Goal: Communication & Community: Answer question/provide support

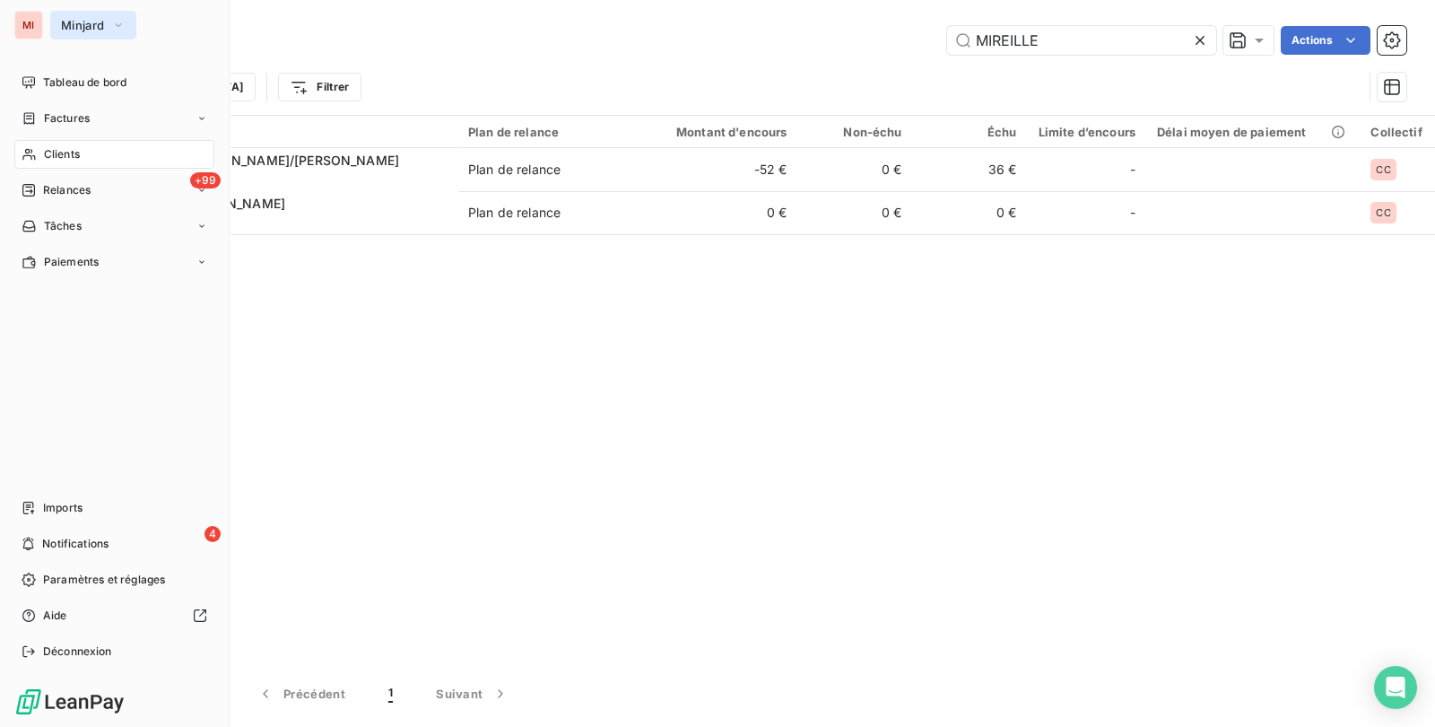
click at [69, 24] on span "Minjard" at bounding box center [82, 25] width 43 height 14
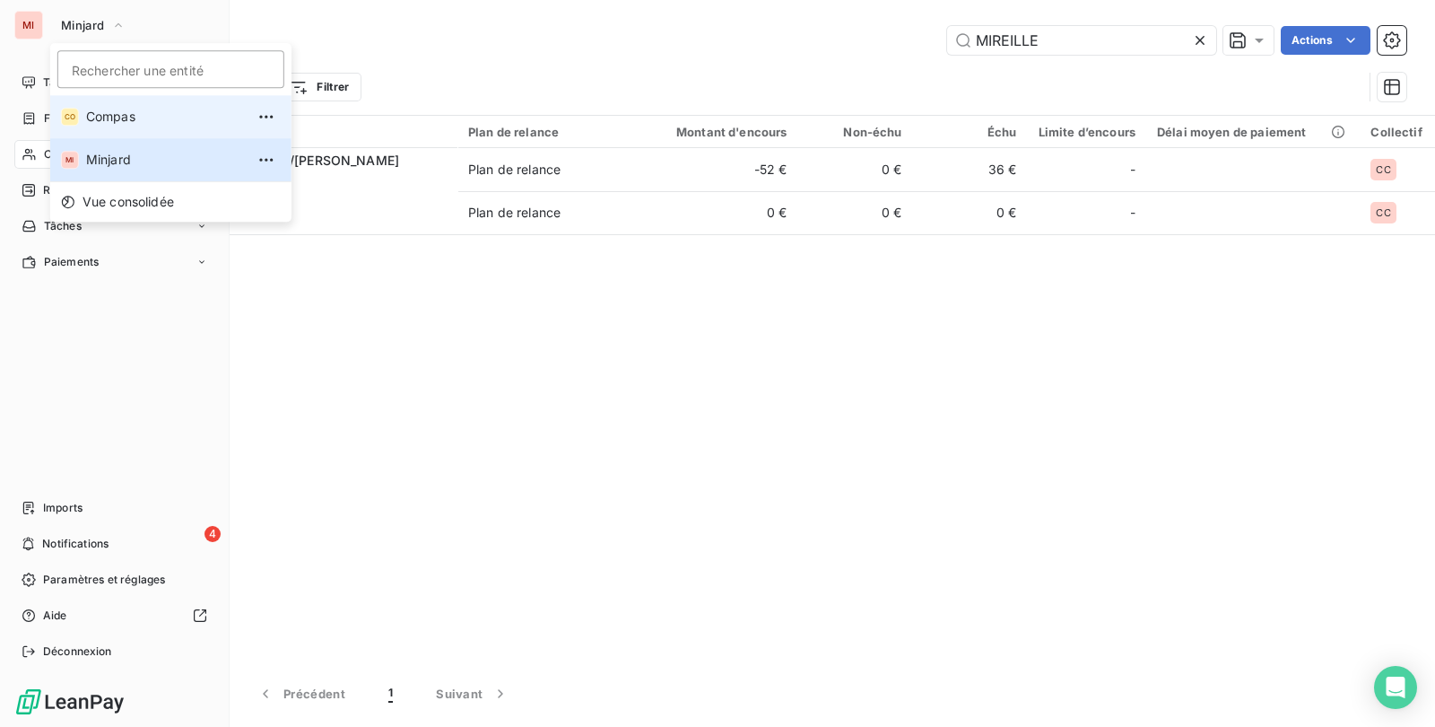
click at [95, 113] on span "Compas" at bounding box center [165, 117] width 159 height 18
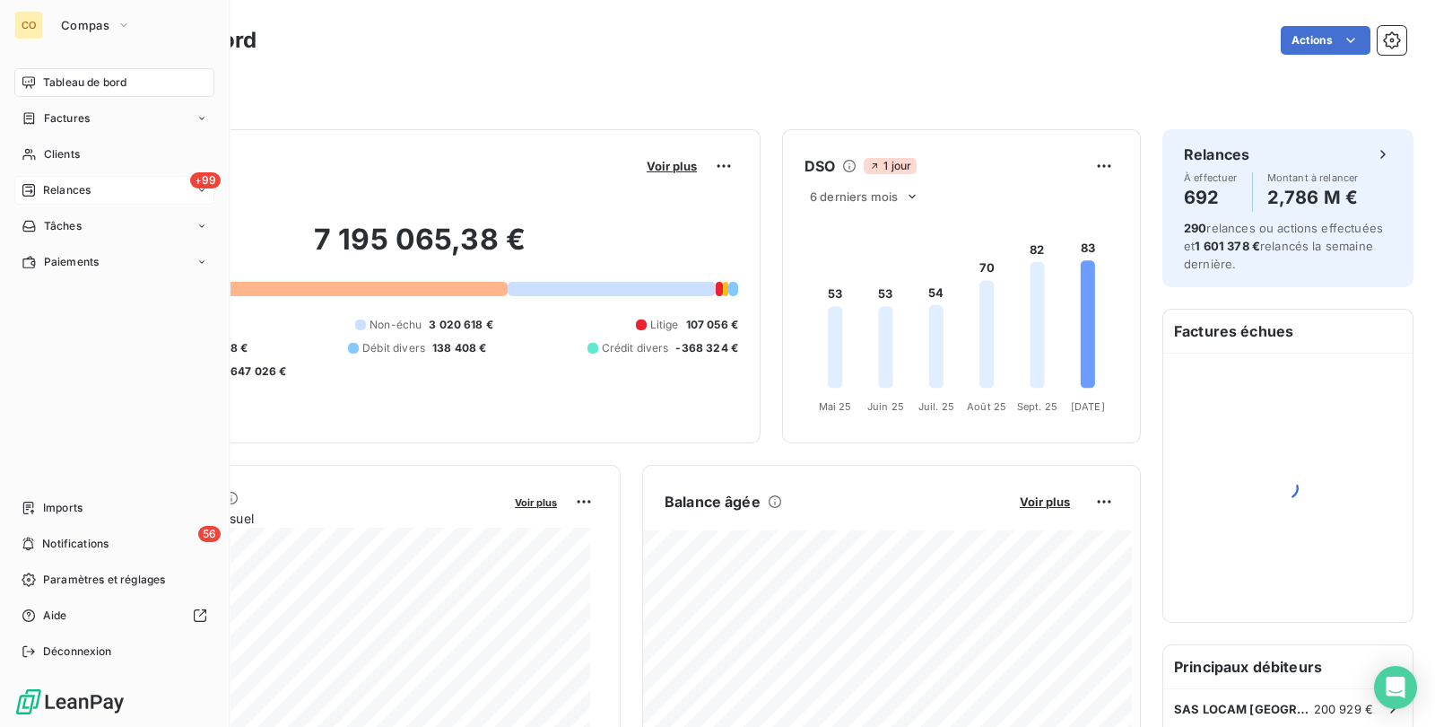
click at [81, 180] on div "+99 Relances" at bounding box center [114, 190] width 200 height 29
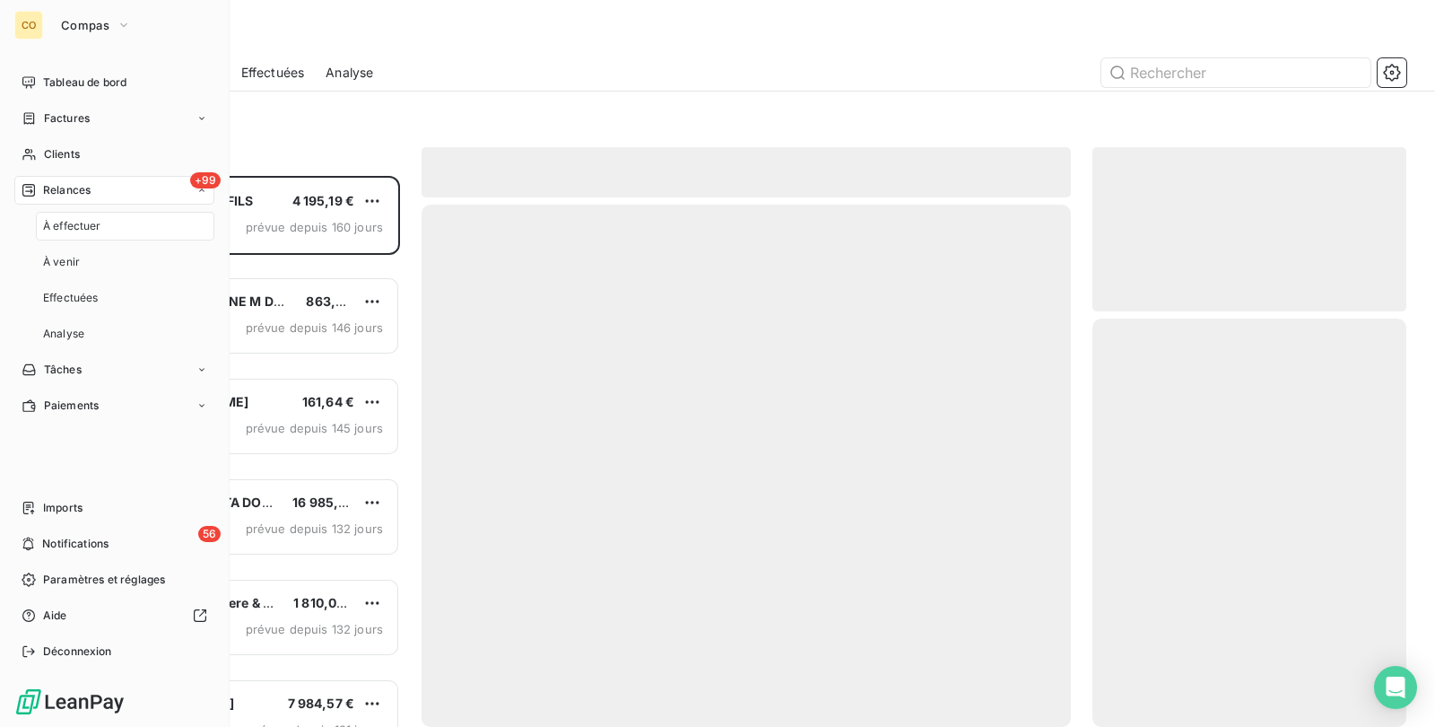
scroll to position [534, 296]
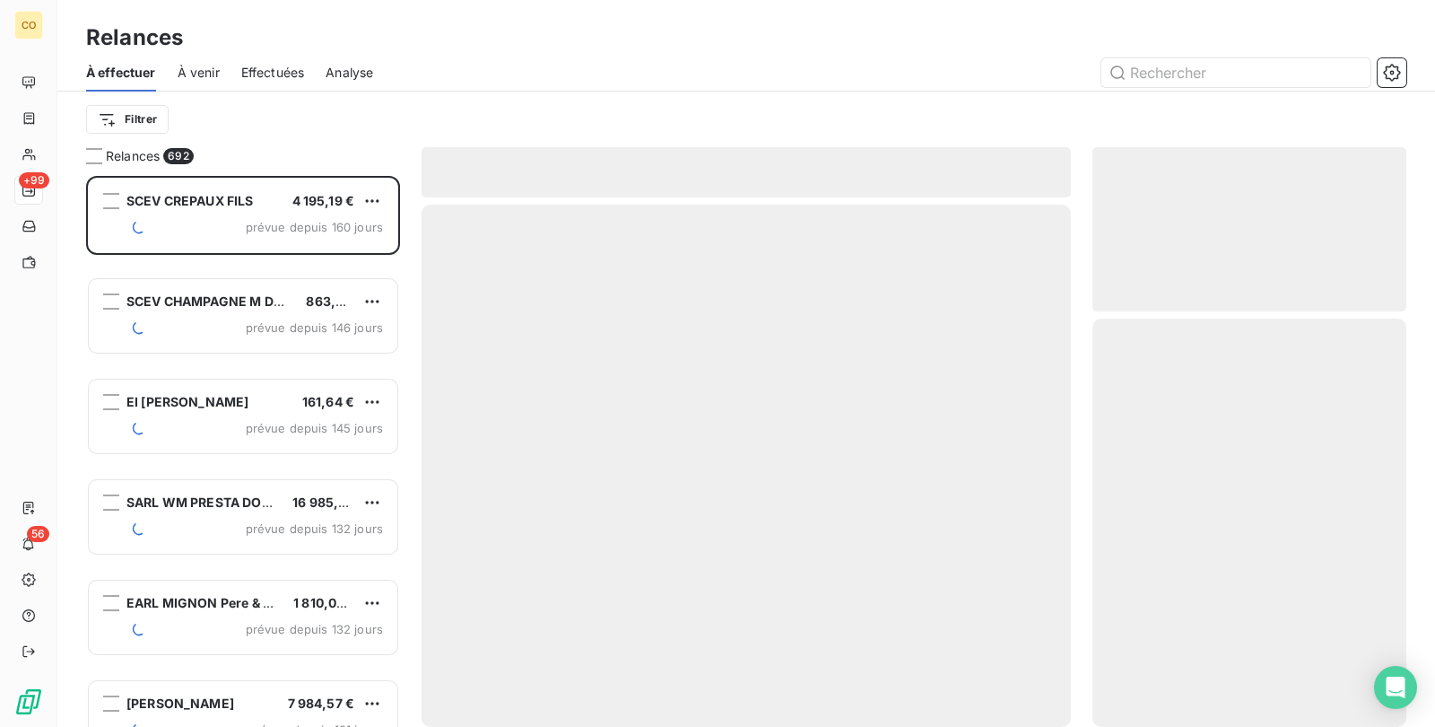
click at [520, 22] on div "Relances" at bounding box center [746, 38] width 1378 height 32
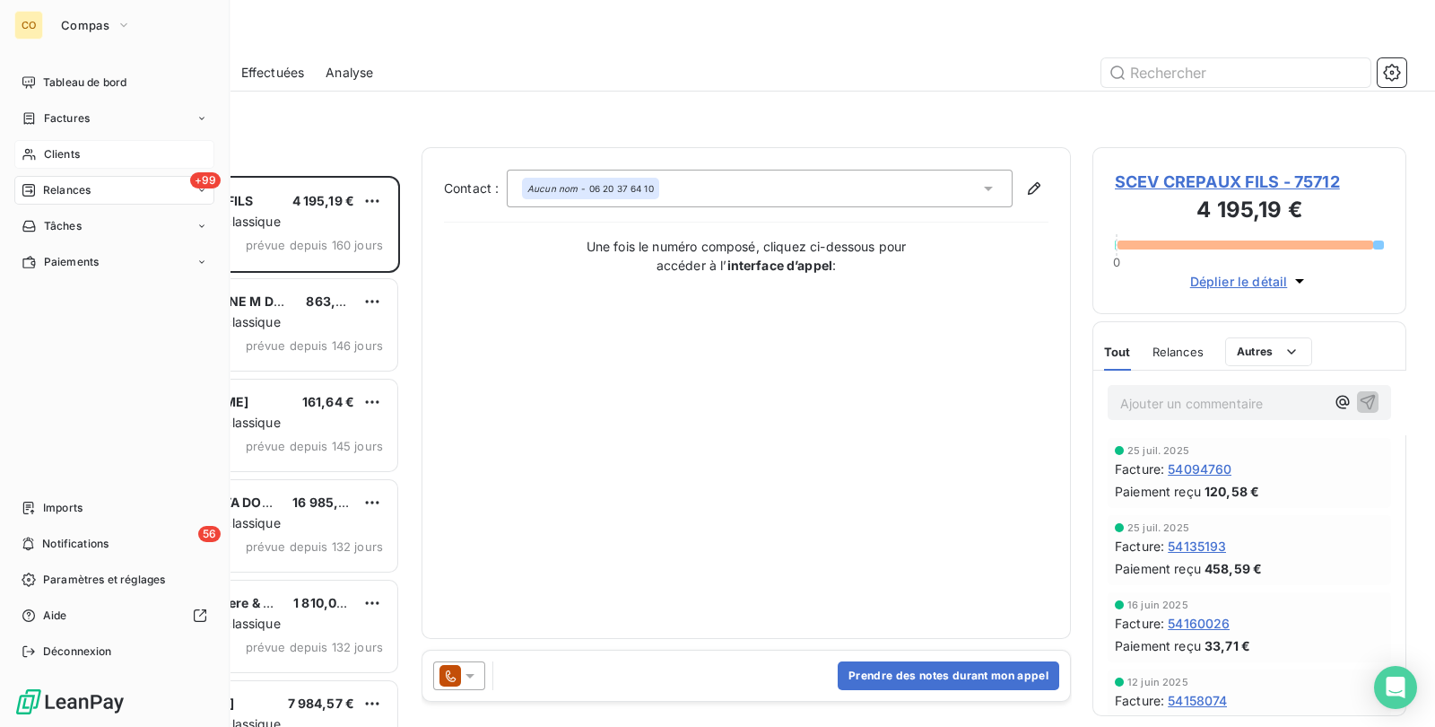
click at [61, 160] on span "Clients" at bounding box center [62, 154] width 36 height 16
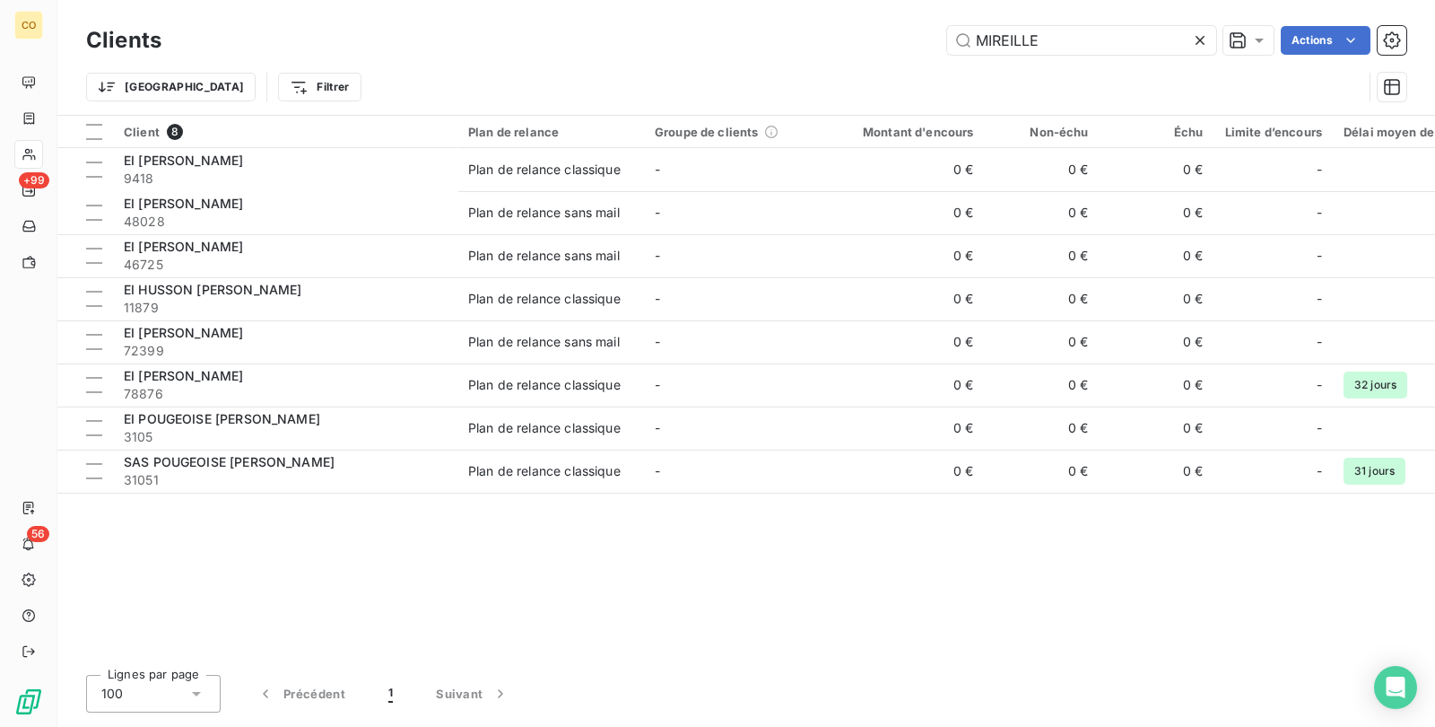
drag, startPoint x: 1093, startPoint y: 39, endPoint x: 605, endPoint y: -24, distance: 491.1
click at [605, 0] on html "CO +99 56 Clients MIREILLE Actions Trier Filtrer Client 8 Plan de relance Group…" at bounding box center [717, 363] width 1435 height 727
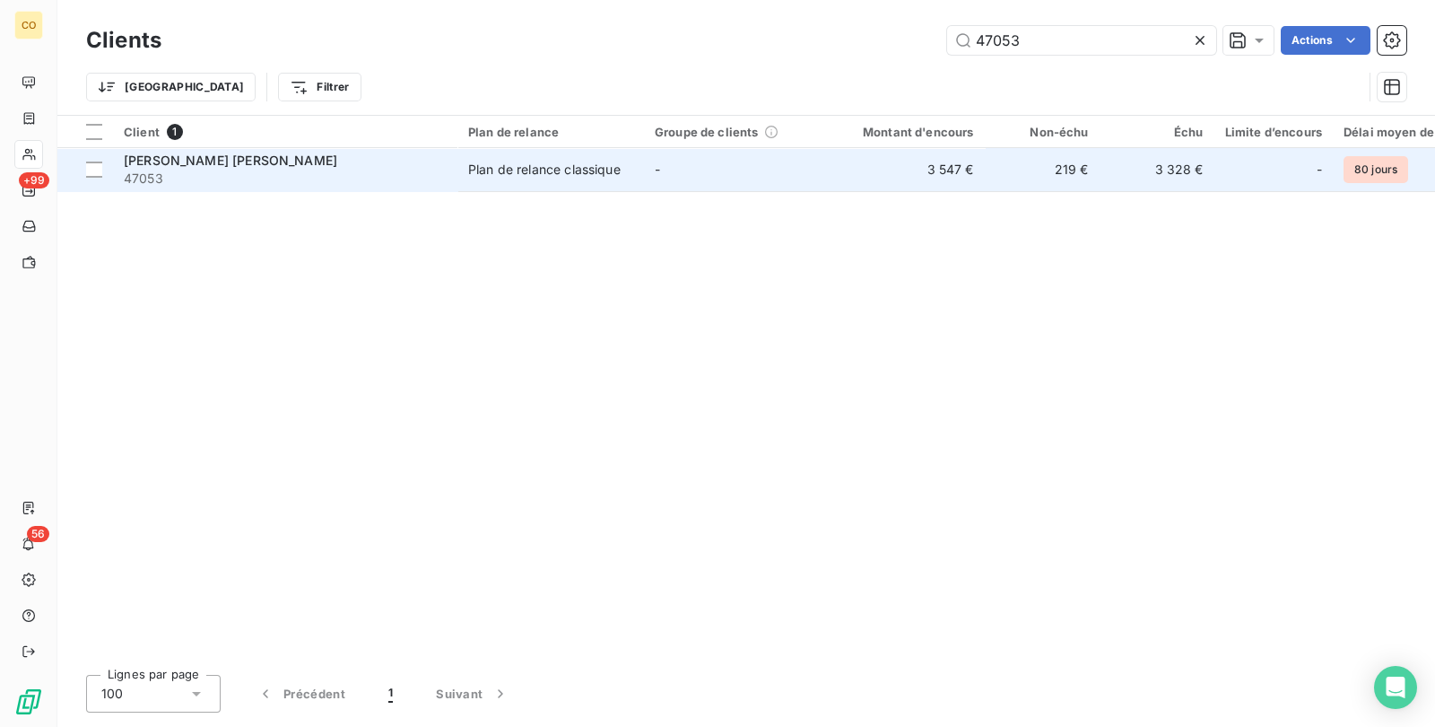
type input "47053"
click at [544, 174] on div "Plan de relance classique" at bounding box center [544, 170] width 152 height 18
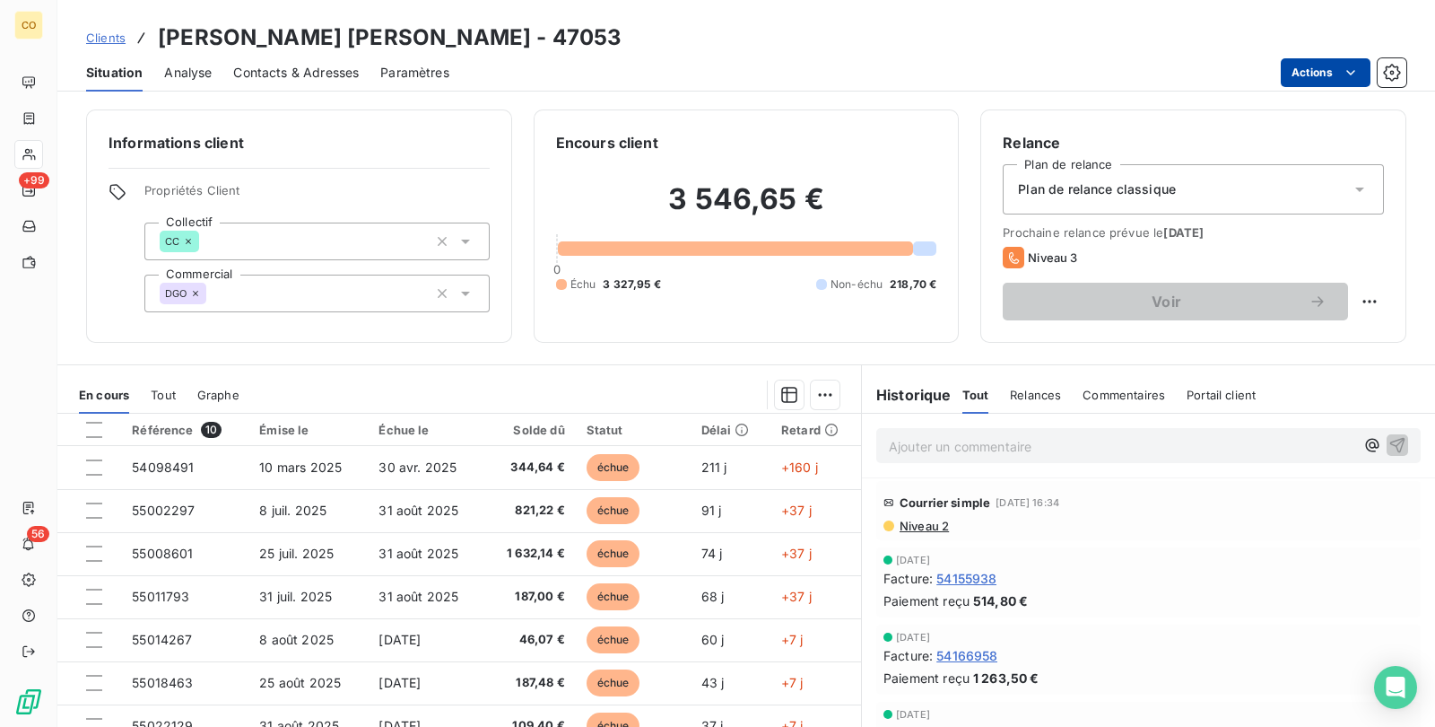
click at [1332, 76] on html "CO +99 56 Clients [PERSON_NAME] [PERSON_NAME] - 47053 Situation Analyse Contact…" at bounding box center [717, 363] width 1435 height 727
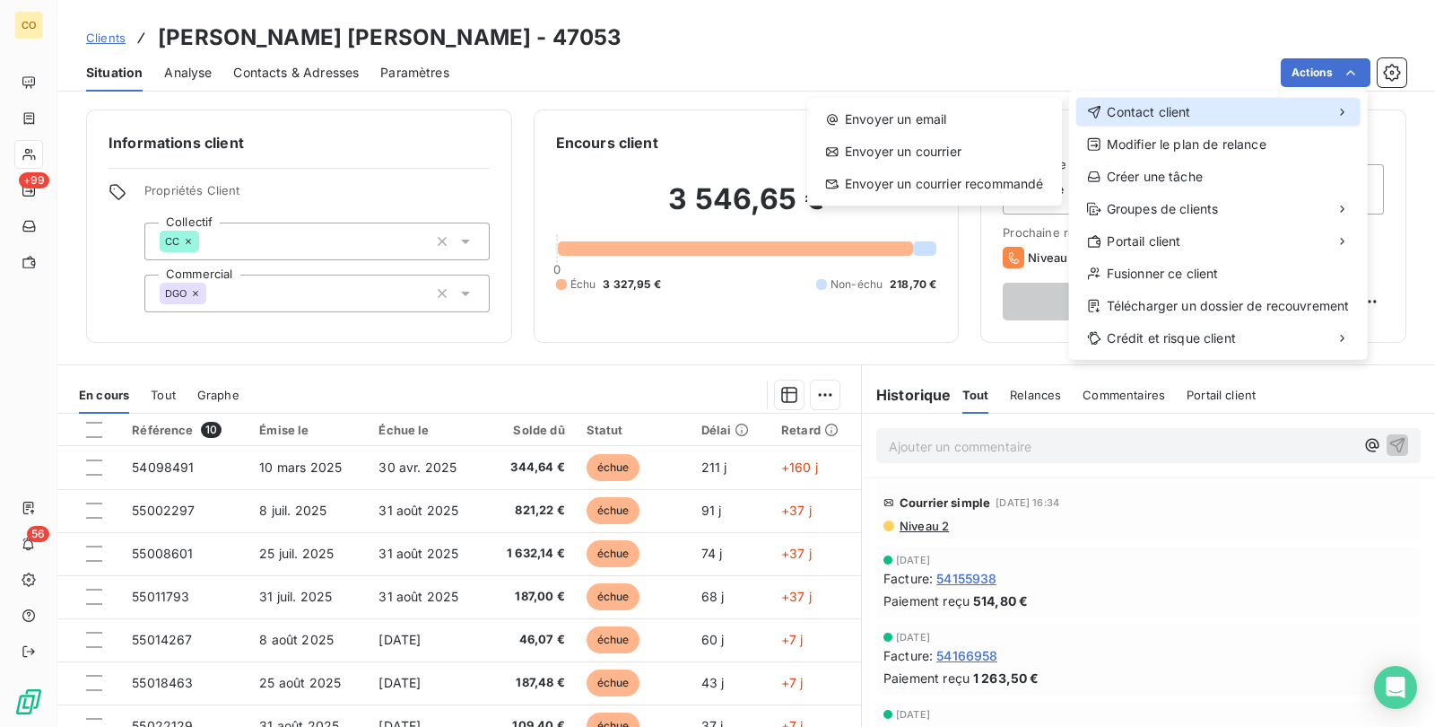
click at [1246, 117] on div "Contact client" at bounding box center [1218, 112] width 284 height 29
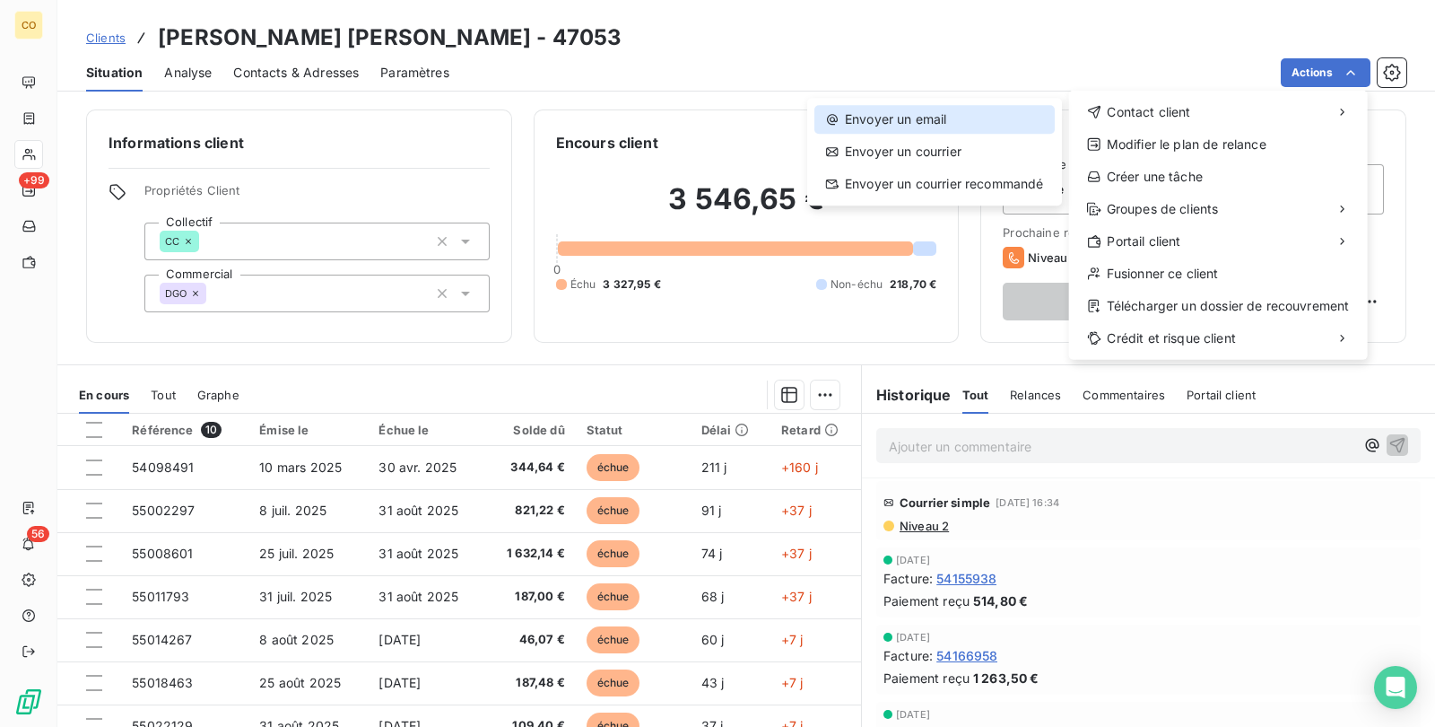
click at [1021, 125] on div "Envoyer un email" at bounding box center [934, 119] width 240 height 29
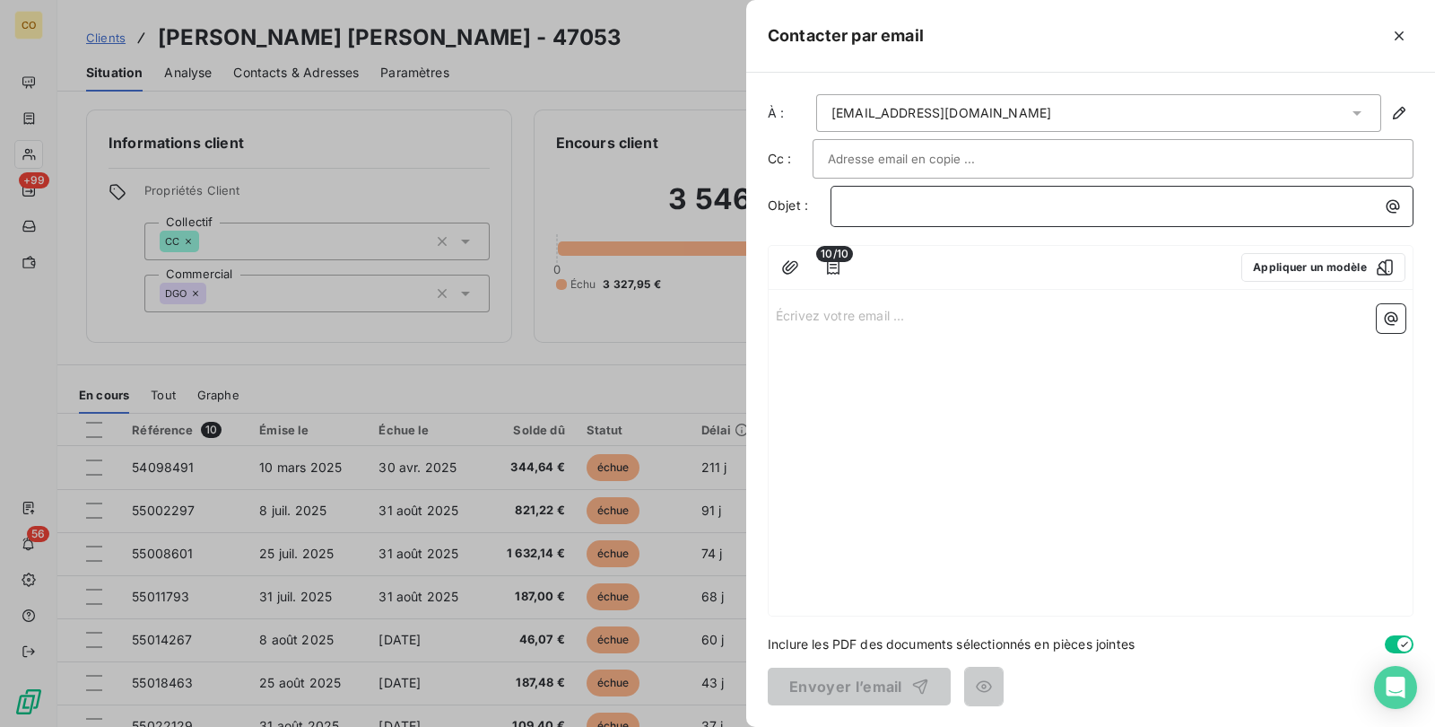
click at [911, 196] on p "﻿" at bounding box center [1127, 206] width 562 height 21
click at [1368, 273] on div "button" at bounding box center [1380, 267] width 27 height 18
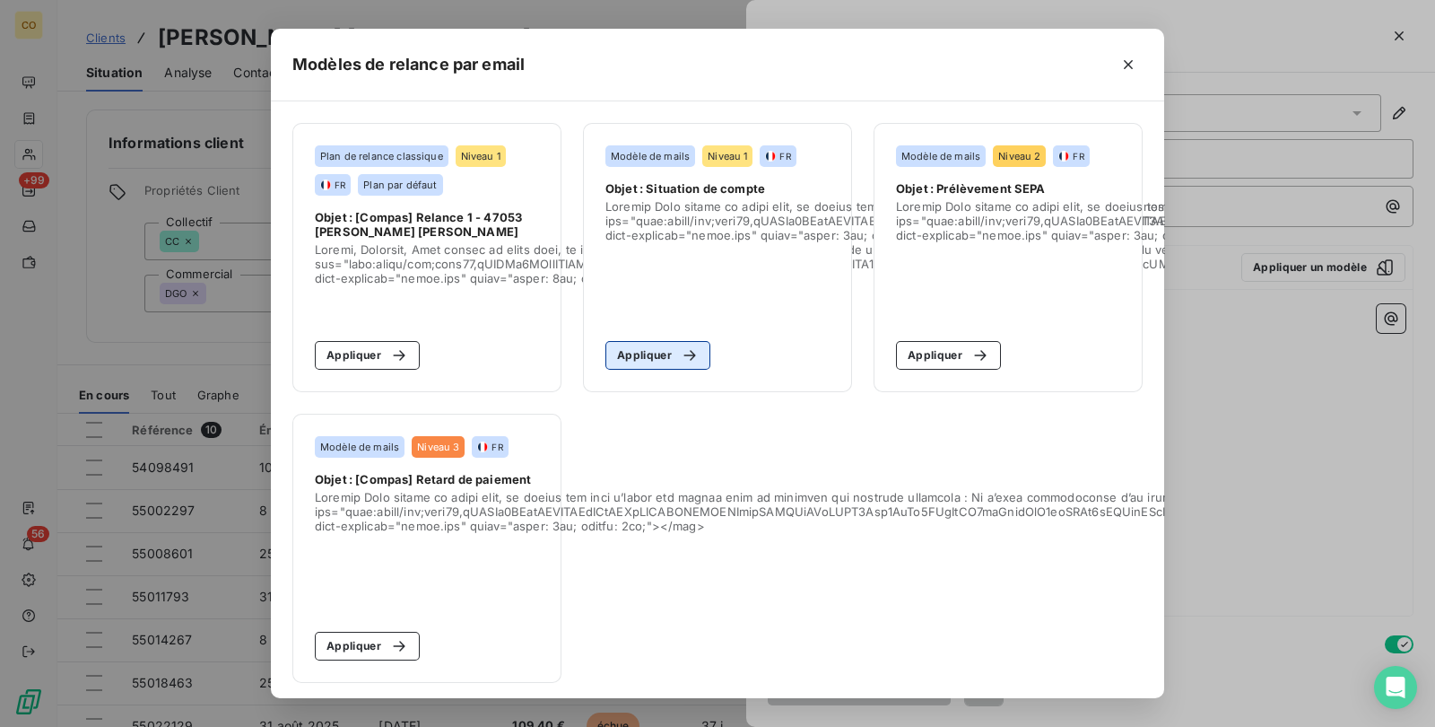
click at [610, 353] on button "Appliquer" at bounding box center [657, 355] width 105 height 29
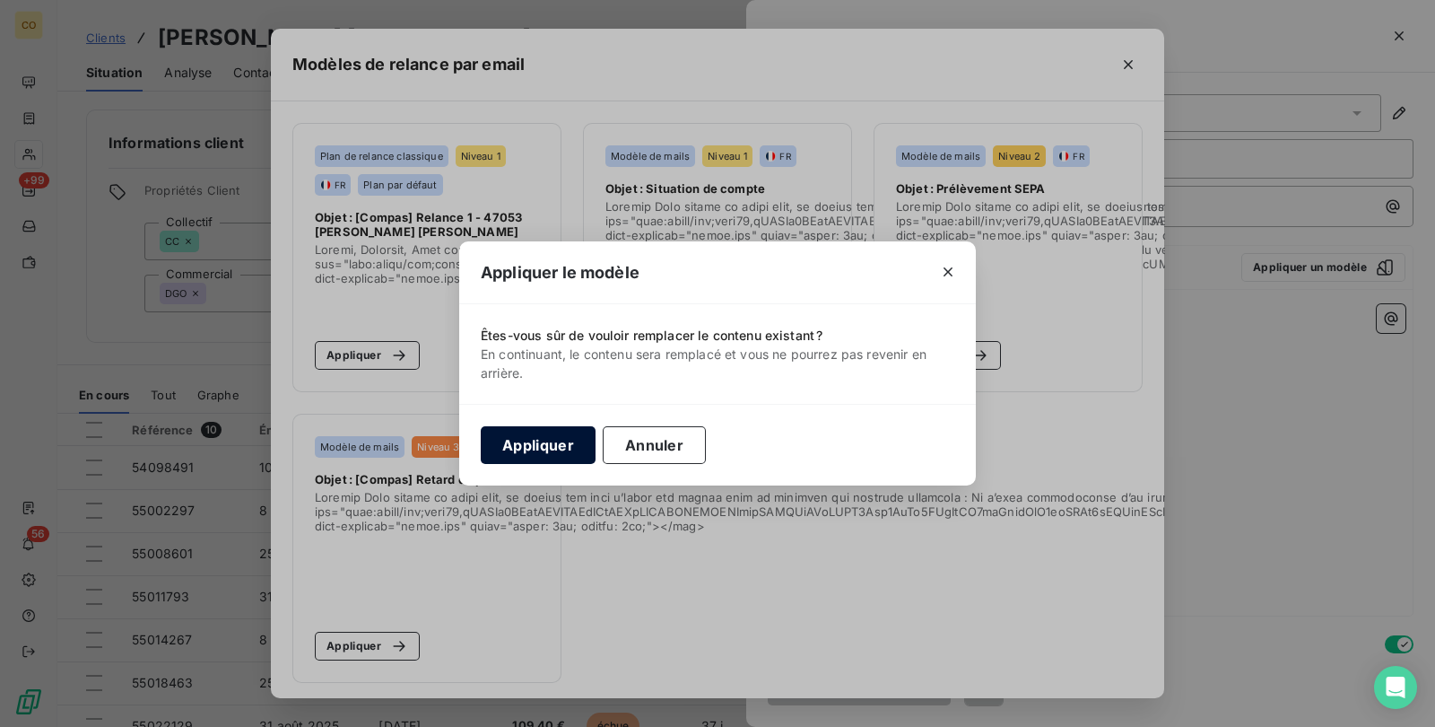
click at [567, 443] on button "Appliquer" at bounding box center [538, 445] width 115 height 38
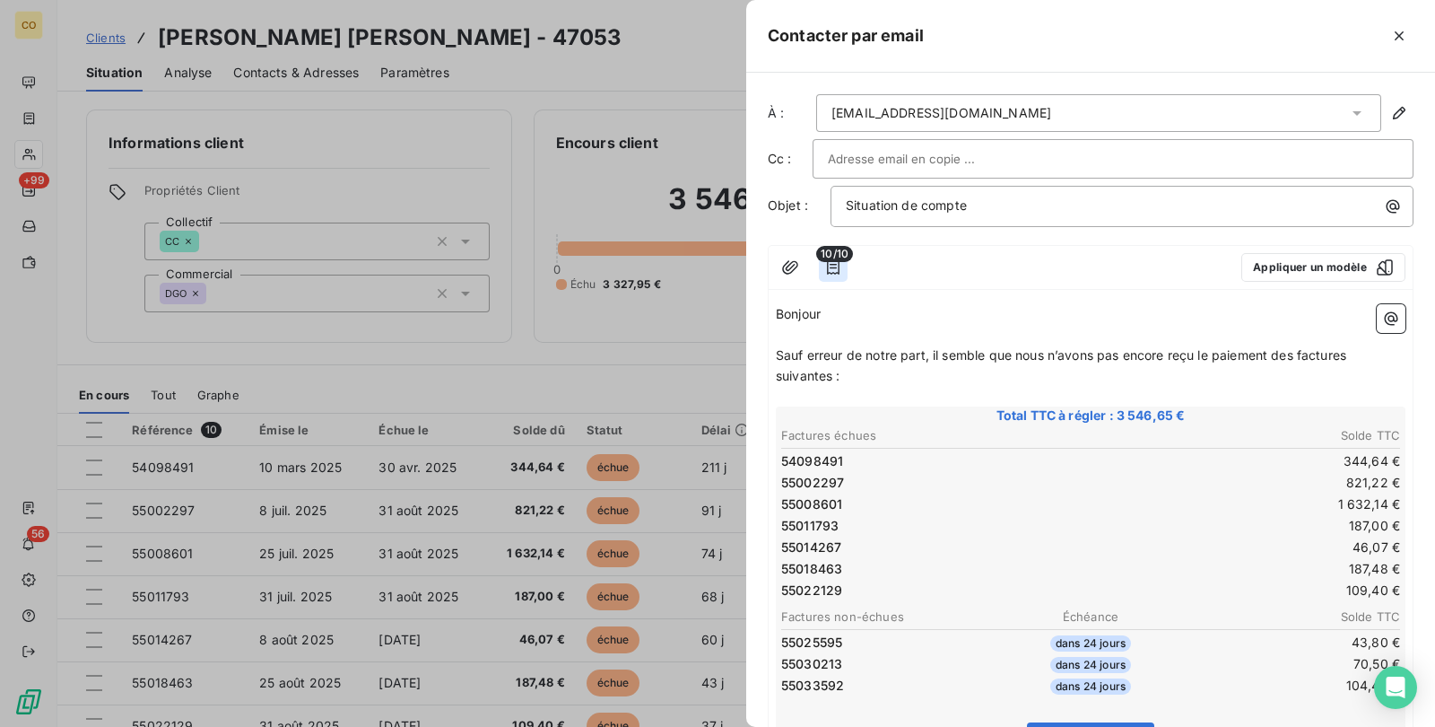
click at [832, 265] on icon "button" at bounding box center [833, 267] width 18 height 18
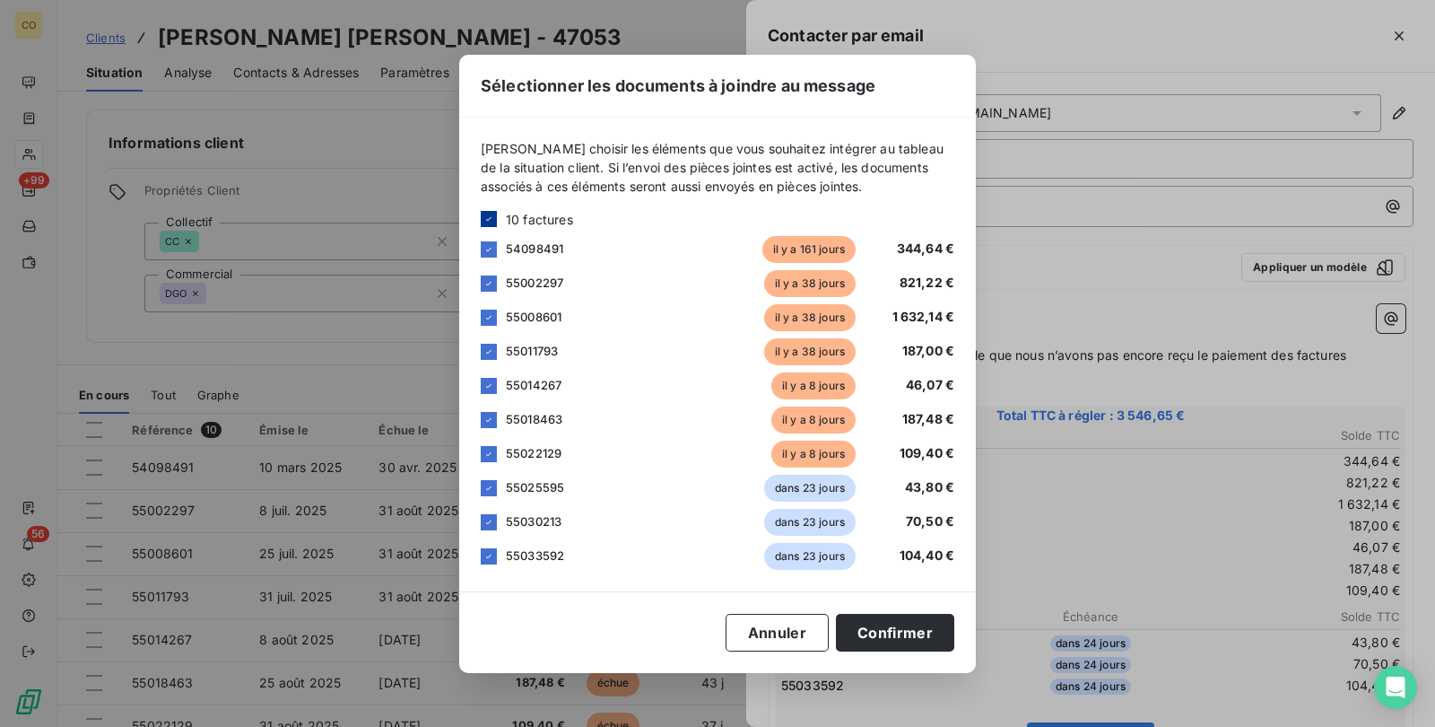
click at [481, 211] on div at bounding box center [489, 219] width 16 height 16
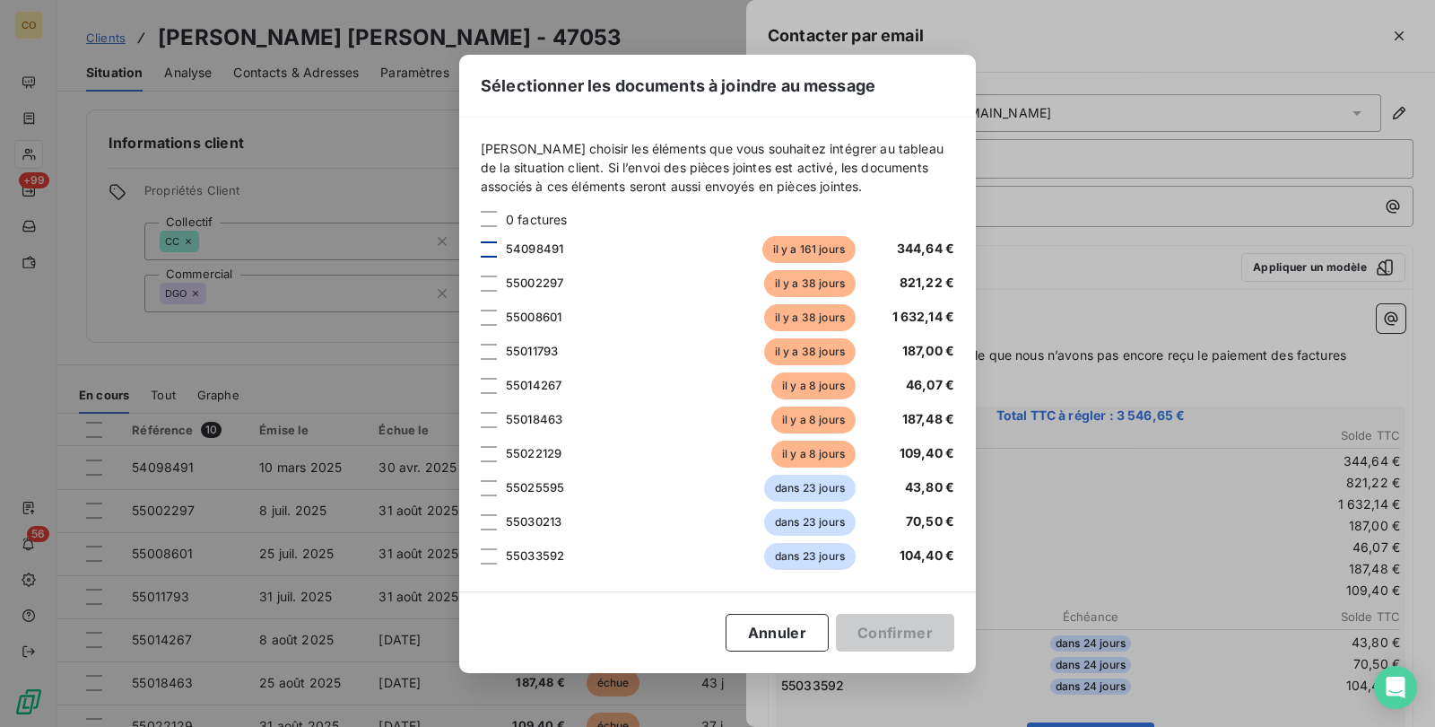
click at [489, 252] on div at bounding box center [489, 249] width 16 height 16
click at [886, 627] on button "Confirmer" at bounding box center [895, 633] width 118 height 38
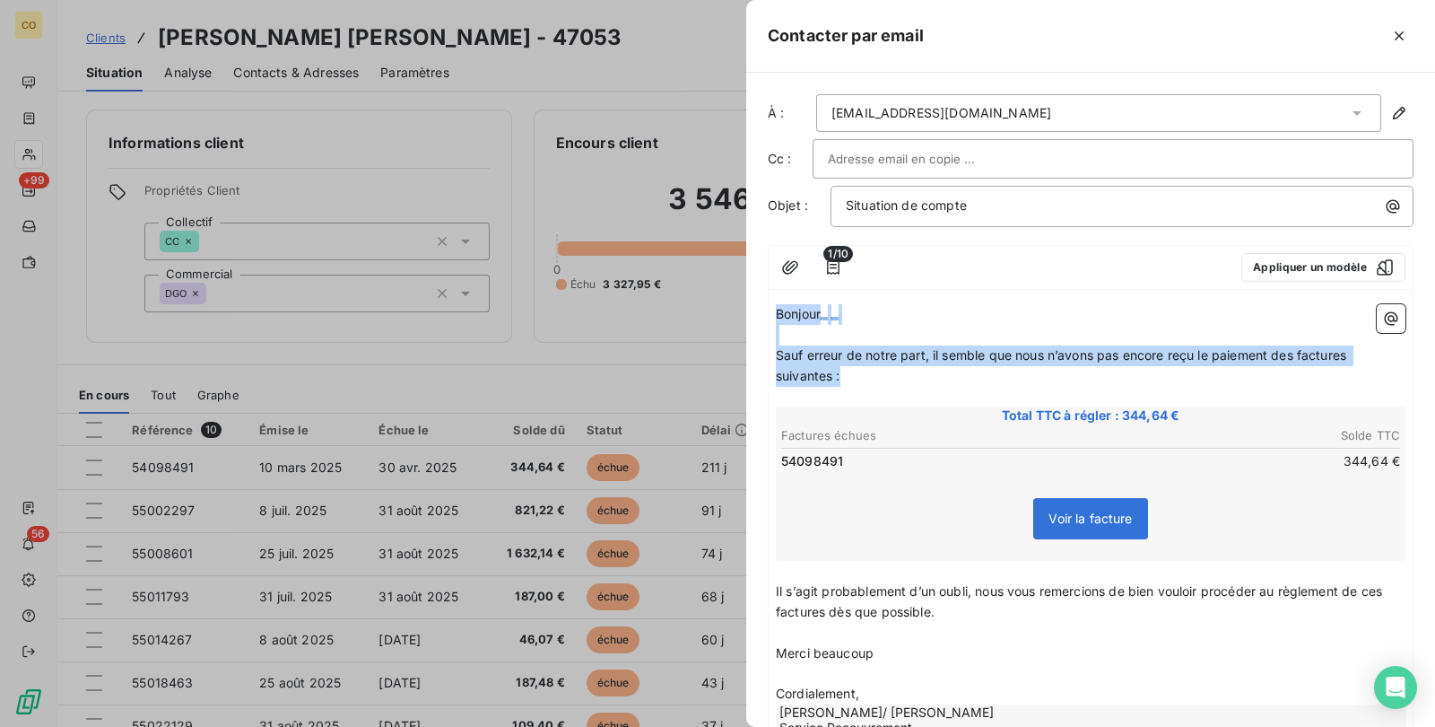
drag, startPoint x: 776, startPoint y: 311, endPoint x: 1361, endPoint y: 383, distance: 589.2
click at [1361, 383] on div "Bonjour ﻿ ﻿ ﻿ ﻿ Sauf erreur de notre part, il semble que nous n’avons pas encor…" at bounding box center [1091, 535] width 630 height 463
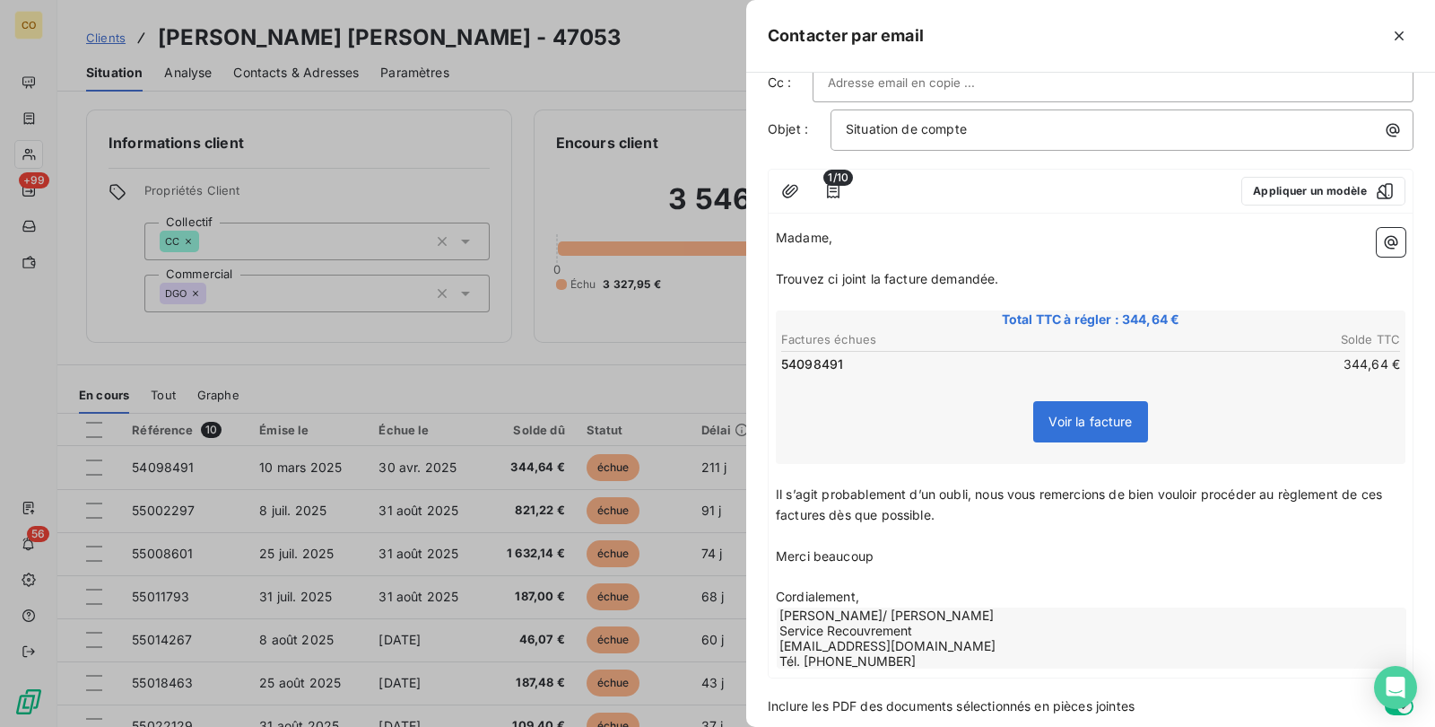
scroll to position [135, 0]
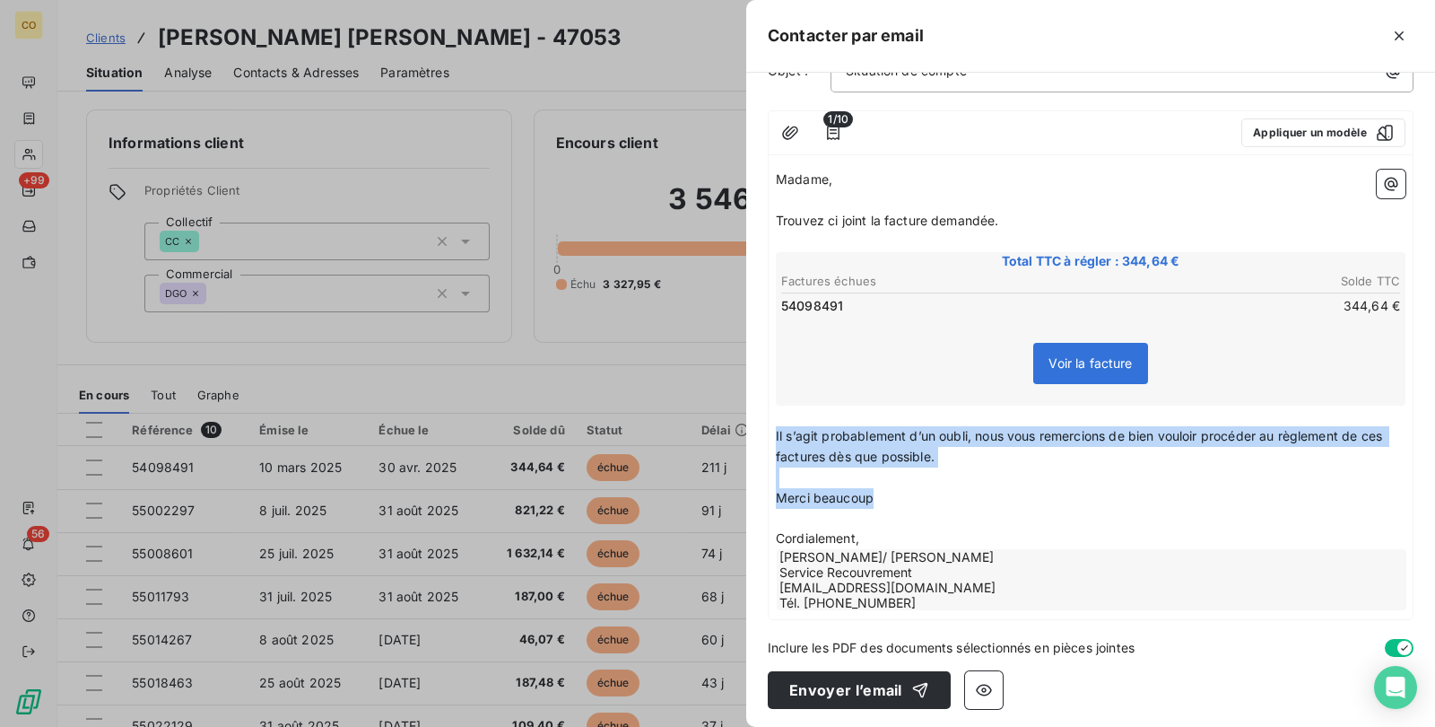
drag, startPoint x: 898, startPoint y: 498, endPoint x: 750, endPoint y: 430, distance: 163.0
click at [750, 430] on div "À : [EMAIL_ADDRESS][DOMAIN_NAME] Cc : Objet : Situation de compte 1/10 Applique…" at bounding box center [1090, 400] width 689 height 654
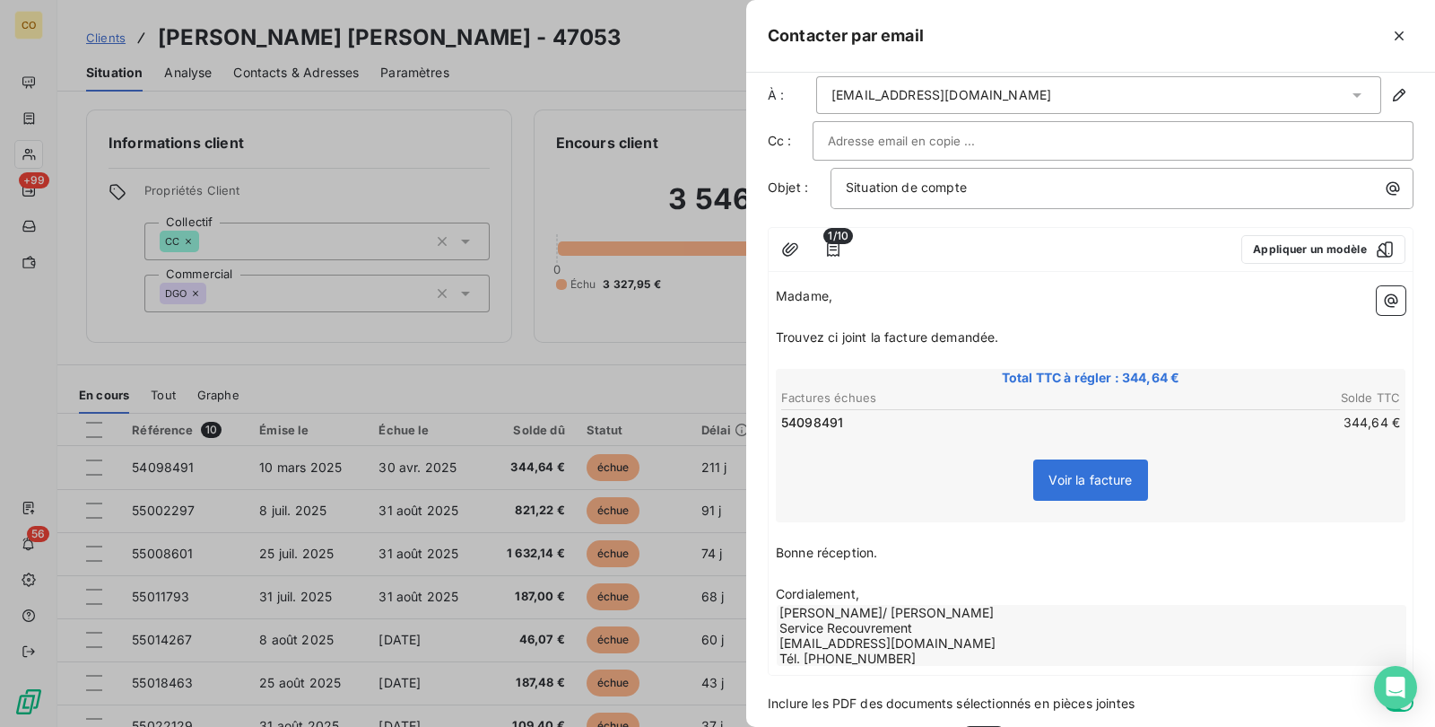
scroll to position [72, 0]
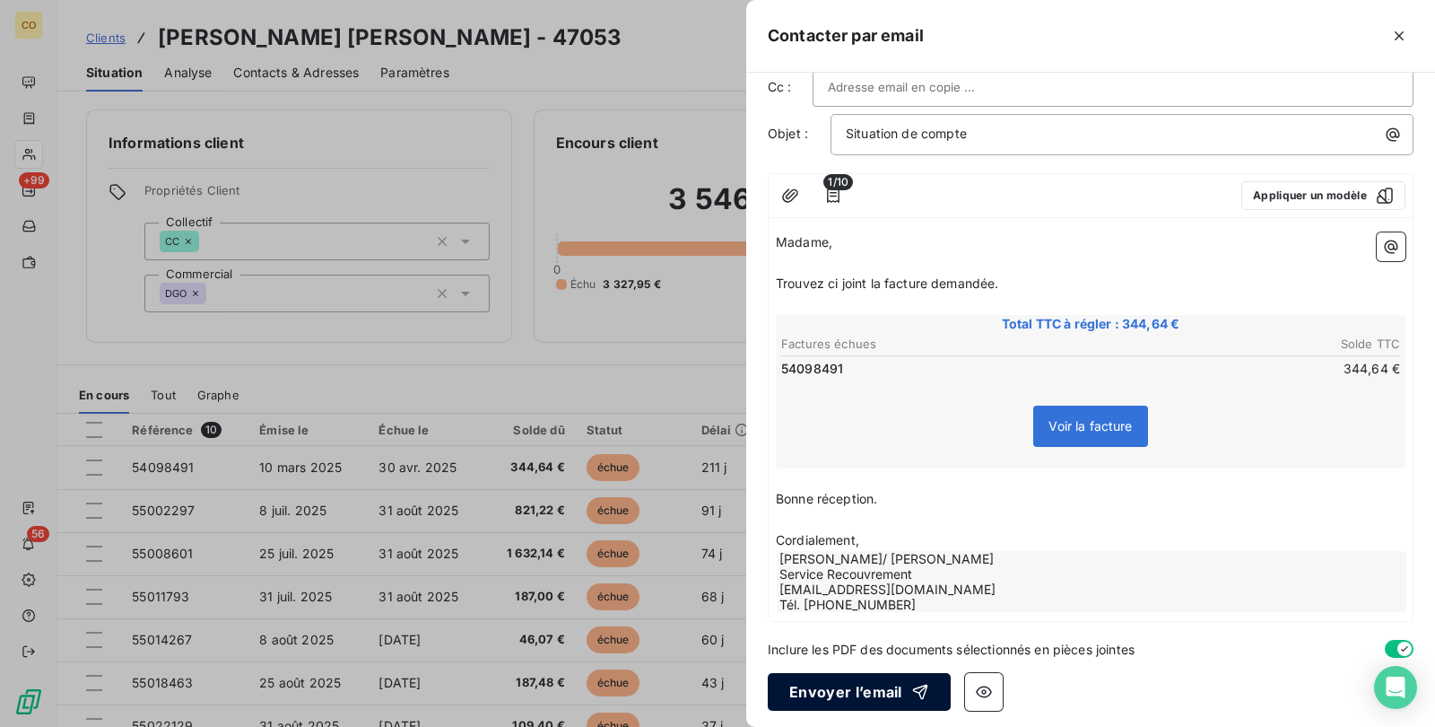
click at [884, 692] on button "Envoyer l’email" at bounding box center [859, 692] width 183 height 38
